Goal: Task Accomplishment & Management: Manage account settings

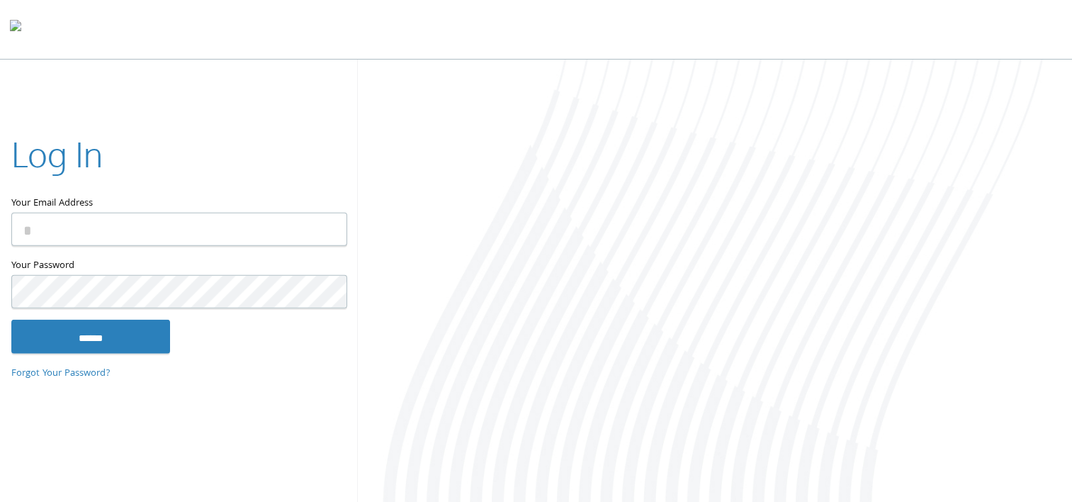
click at [70, 227] on input "Your Email Address" at bounding box center [179, 229] width 336 height 33
type input "**********"
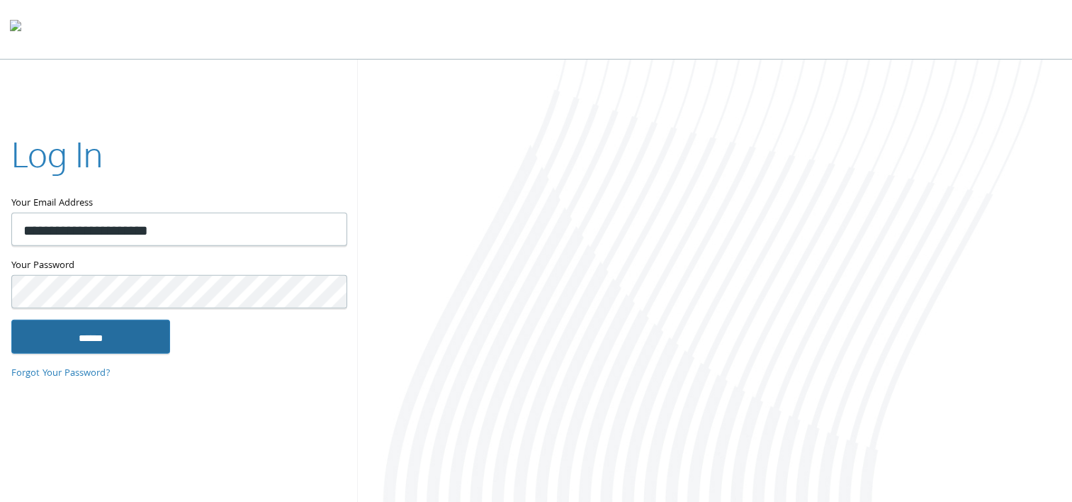
click at [74, 343] on input "******" at bounding box center [90, 336] width 159 height 34
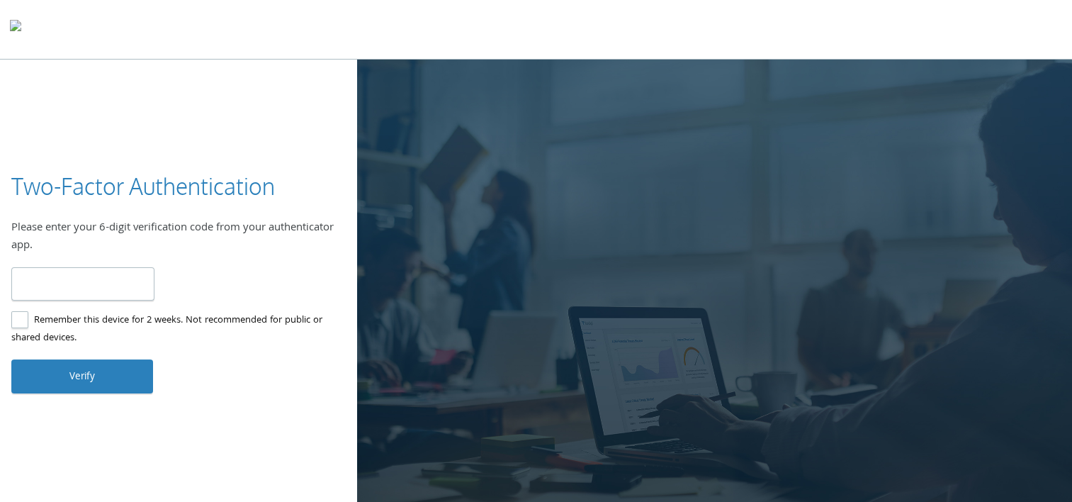
type input "******"
